Goal: Task Accomplishment & Management: Use online tool/utility

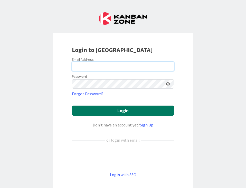
type input "[PERSON_NAME][EMAIL_ADDRESS][PERSON_NAME][DOMAIN_NAME]"
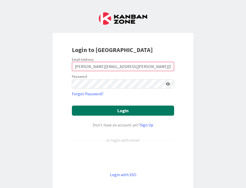
click at [112, 111] on button "Login" at bounding box center [123, 110] width 102 height 10
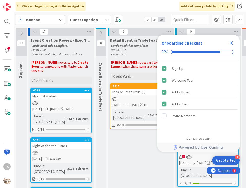
click at [232, 43] on icon "Close Checklist" at bounding box center [231, 43] width 6 height 6
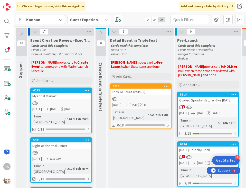
click at [87, 20] on b "Guest Experience/Signature Events" at bounding box center [103, 19] width 66 height 5
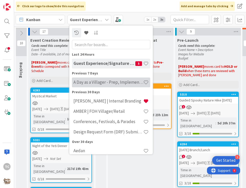
click at [95, 81] on h4 "A Day as a Villager - Prep, Implement and Execute" at bounding box center [108, 81] width 70 height 5
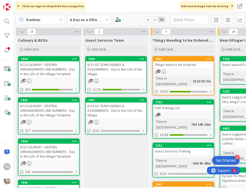
click at [108, 69] on div "8/13 GS TEAM AGENDA & ASSIGNMENTS - Day in the Life of the Village" at bounding box center [116, 69] width 61 height 16
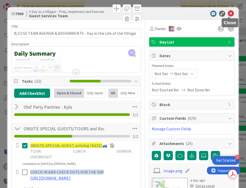
click at [228, 14] on icon at bounding box center [231, 14] width 6 height 6
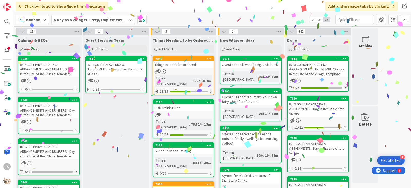
click at [102, 67] on div "8/14 GS TEAM AGENDA & ASSIGNMENTS - Day in the Life of the Village" at bounding box center [116, 69] width 61 height 16
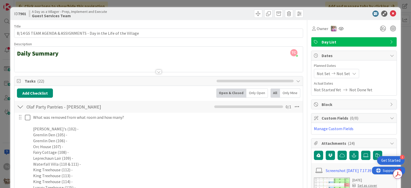
click at [27, 61] on div at bounding box center [158, 65] width 289 height 13
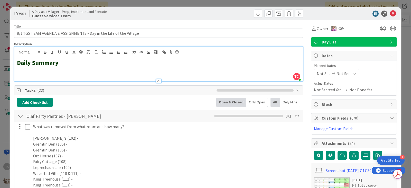
click at [70, 62] on h2 "Daily Summary" at bounding box center [158, 62] width 283 height 7
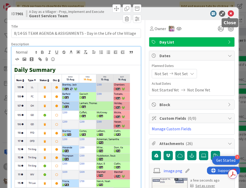
click at [230, 14] on icon at bounding box center [231, 14] width 6 height 6
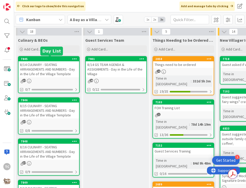
click at [54, 73] on div "8/14 CULINARY - SEATING ARRANGEMENTS AND NUMBERS - Day in the Life of the Villa…" at bounding box center [49, 69] width 61 height 16
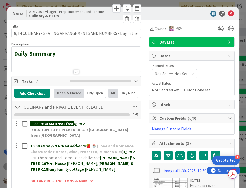
click at [29, 62] on div at bounding box center [76, 65] width 129 height 13
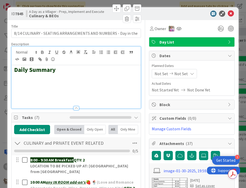
click at [65, 68] on h2 "Daily Summary" at bounding box center [76, 69] width 124 height 7
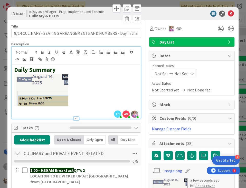
click at [155, 0] on div "ID 7845 A Day as a Villager - Prep, Implement and Execute Culinary & BEOs Title…" at bounding box center [123, 94] width 246 height 188
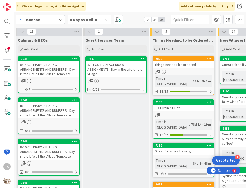
click at [127, 68] on div "8/14 GS TEAM AGENDA & ASSIGNMENTS - Day in the Life of the Village" at bounding box center [116, 69] width 61 height 16
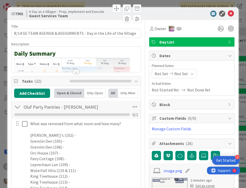
click at [132, 62] on div at bounding box center [76, 65] width 129 height 13
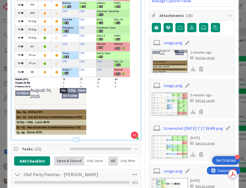
scroll to position [128, 0]
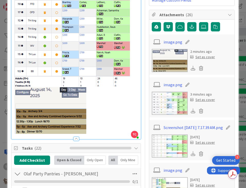
click at [91, 123] on p at bounding box center [76, 39] width 124 height 189
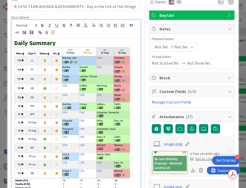
scroll to position [0, 0]
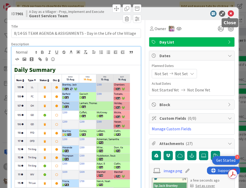
click at [228, 11] on icon at bounding box center [231, 14] width 6 height 6
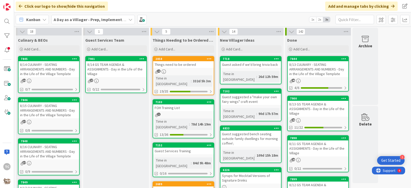
click at [39, 79] on div "38" at bounding box center [49, 81] width 61 height 4
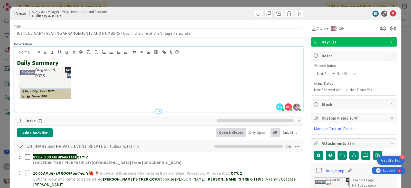
click at [111, 58] on div "Daily Summary" at bounding box center [158, 84] width 289 height 53
click at [207, 2] on div "ID 7845 A Day as a Villager - Prep, Implement and Execute Culinary & BEOs Title…" at bounding box center [205, 94] width 411 height 188
